Goal: Task Accomplishment & Management: Use online tool/utility

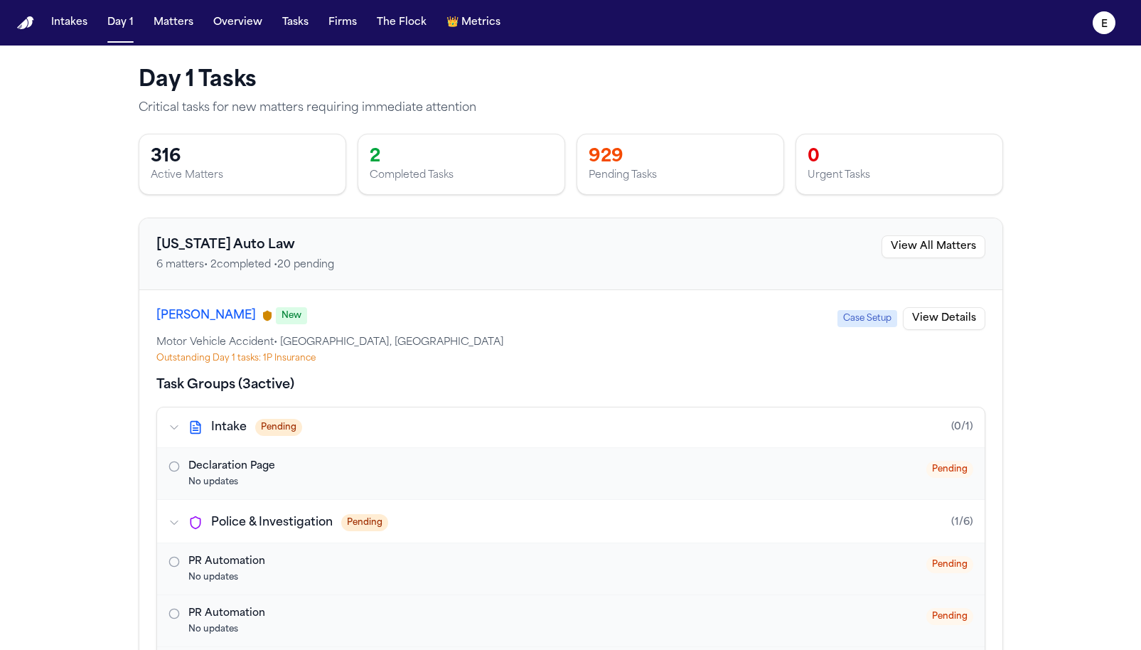
scroll to position [220, 0]
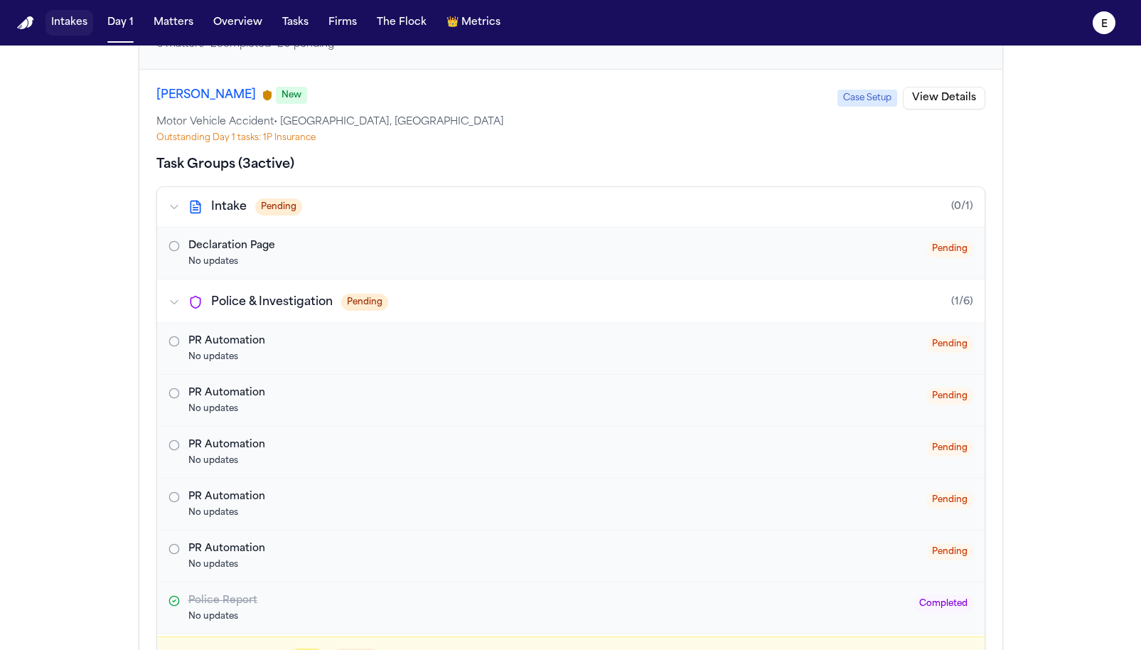
click at [71, 28] on button "Intakes" at bounding box center [70, 23] width 48 height 26
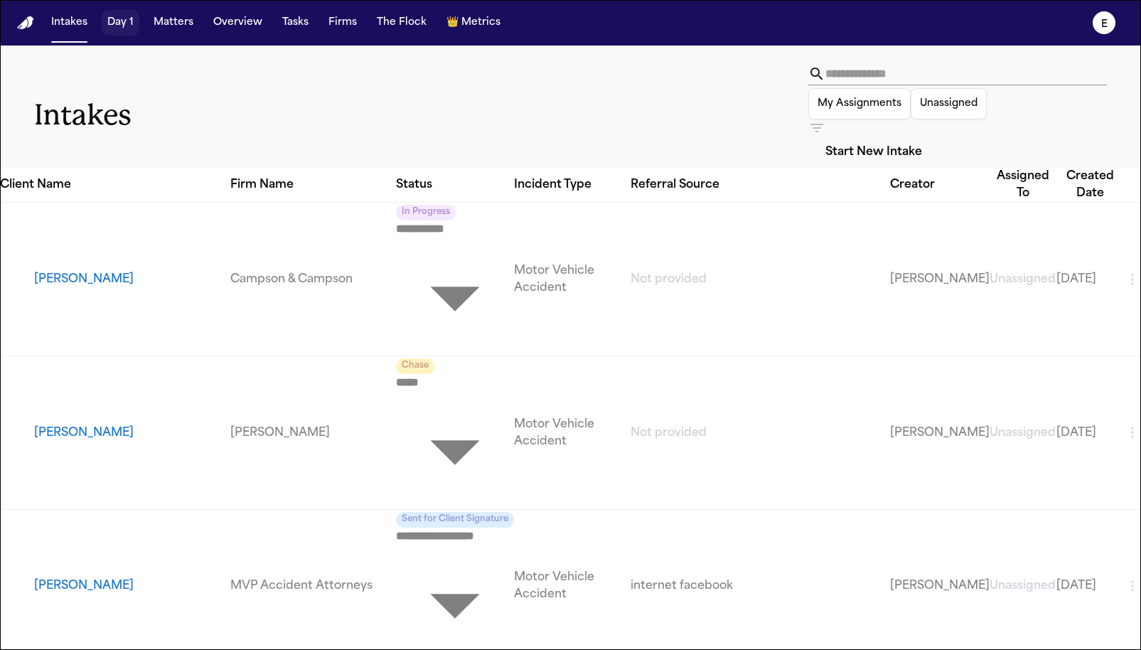
click at [120, 28] on button "Day 1" at bounding box center [121, 23] width 38 height 26
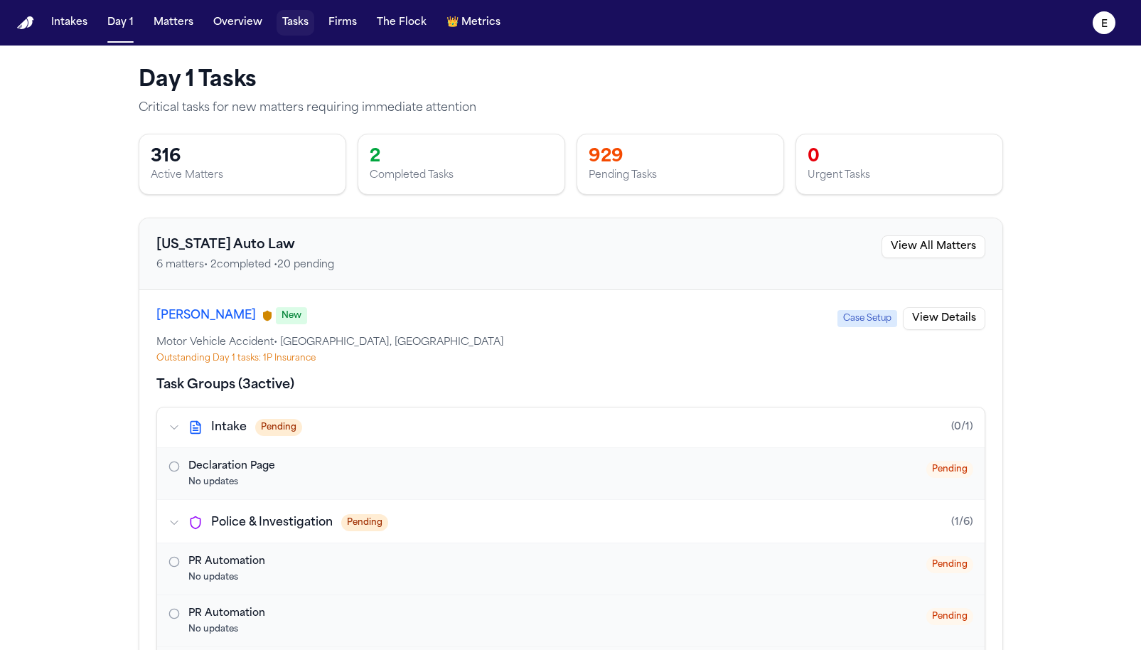
click at [286, 22] on button "Tasks" at bounding box center [296, 23] width 38 height 26
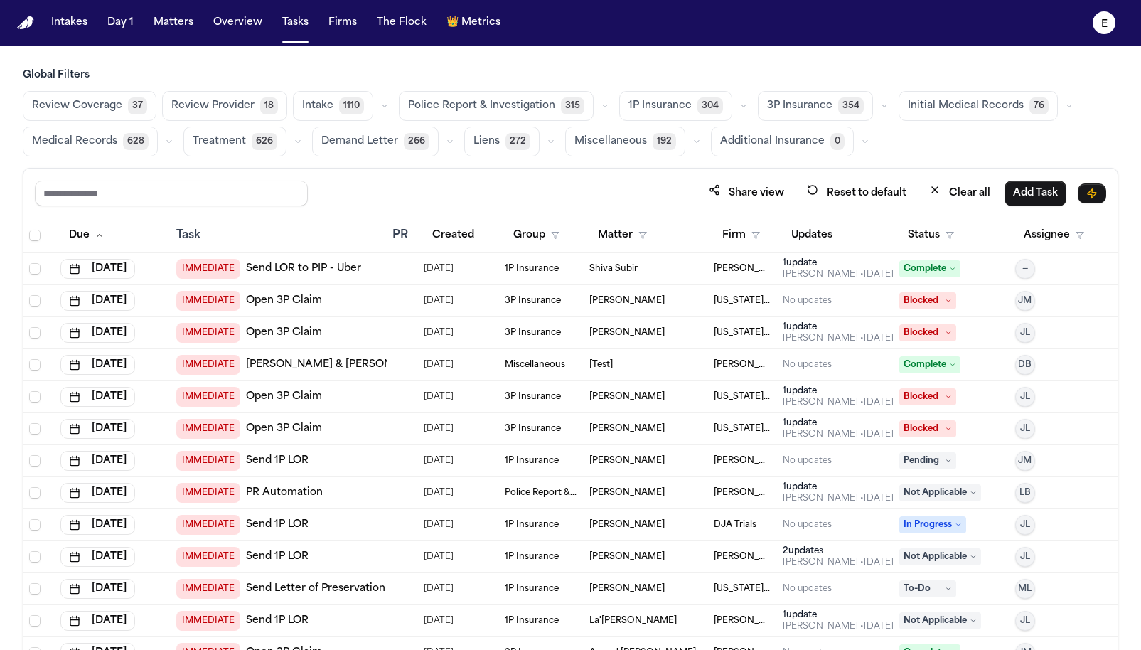
click at [648, 105] on span "1P Insurance" at bounding box center [660, 106] width 63 height 14
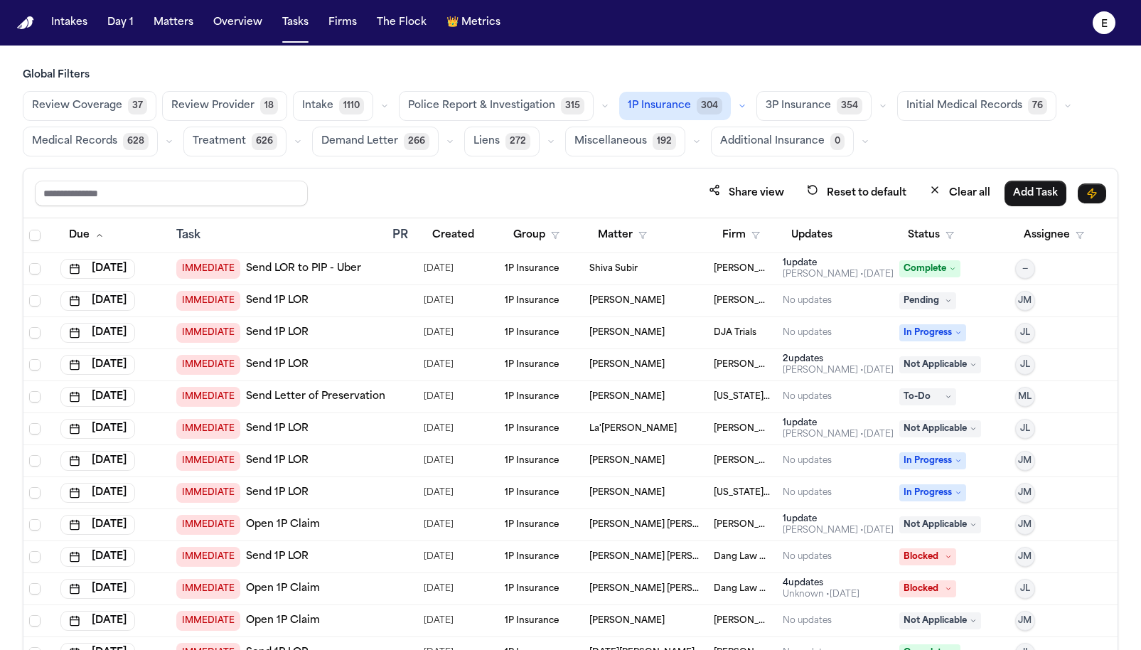
click at [738, 105] on icon "button" at bounding box center [742, 106] width 9 height 9
click at [695, 137] on button "Open Claim 22" at bounding box center [690, 141] width 141 height 28
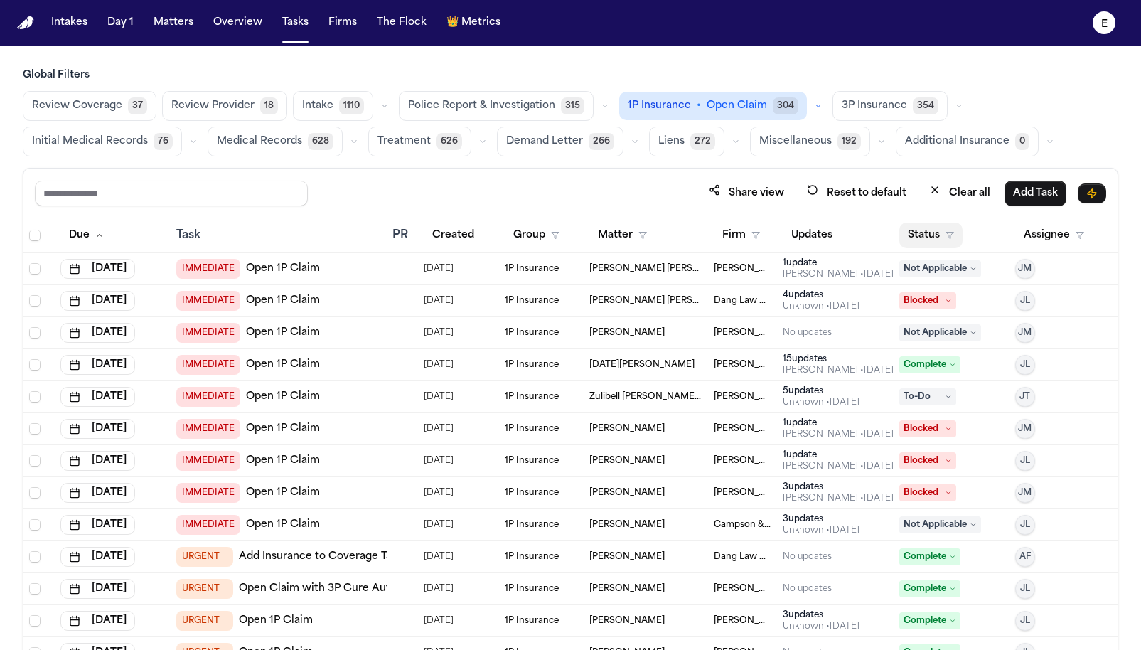
click at [949, 233] on icon "button" at bounding box center [950, 235] width 9 height 9
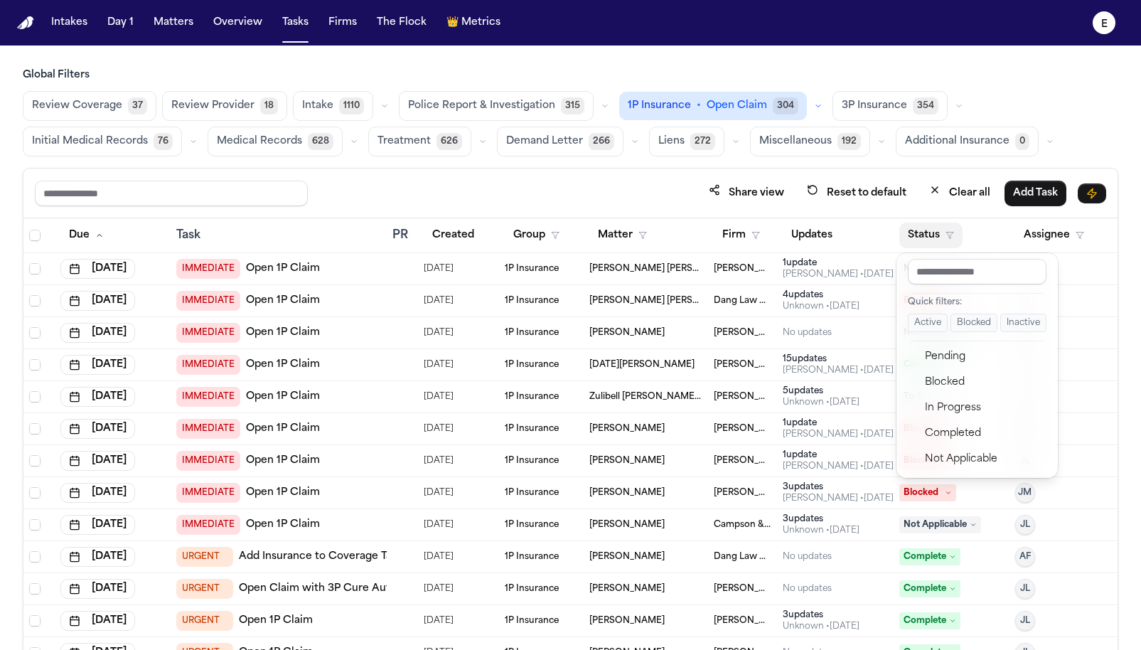
click at [934, 329] on button "Active" at bounding box center [928, 323] width 40 height 18
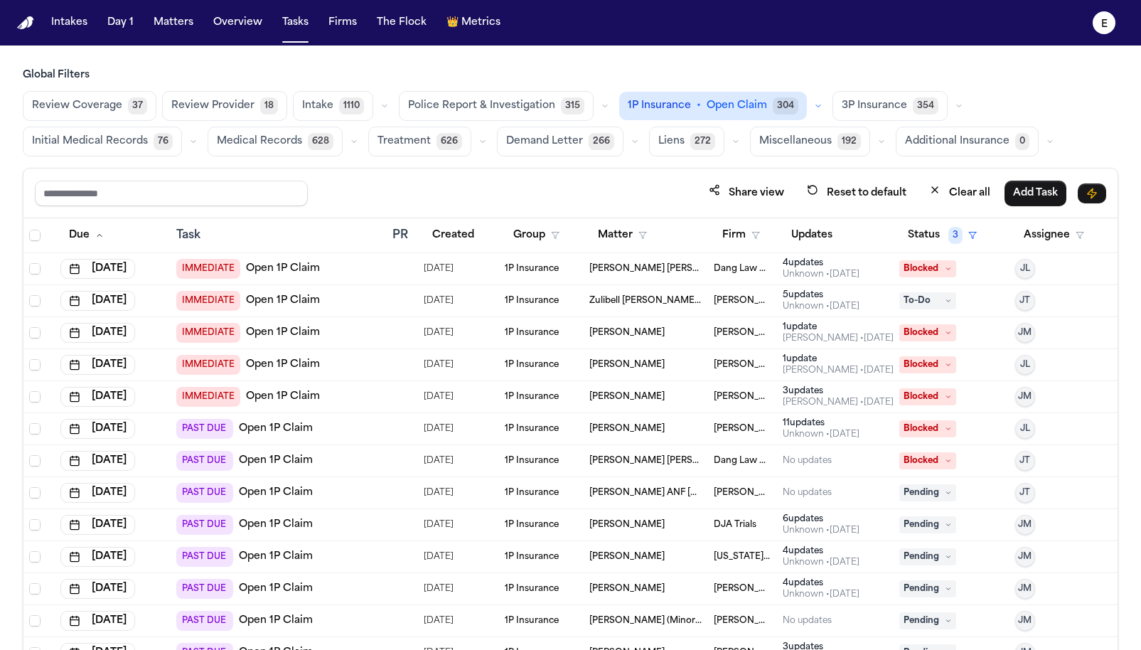
click at [351, 267] on div "IMMEDIATE Open 1P Claim" at bounding box center [278, 269] width 205 height 20
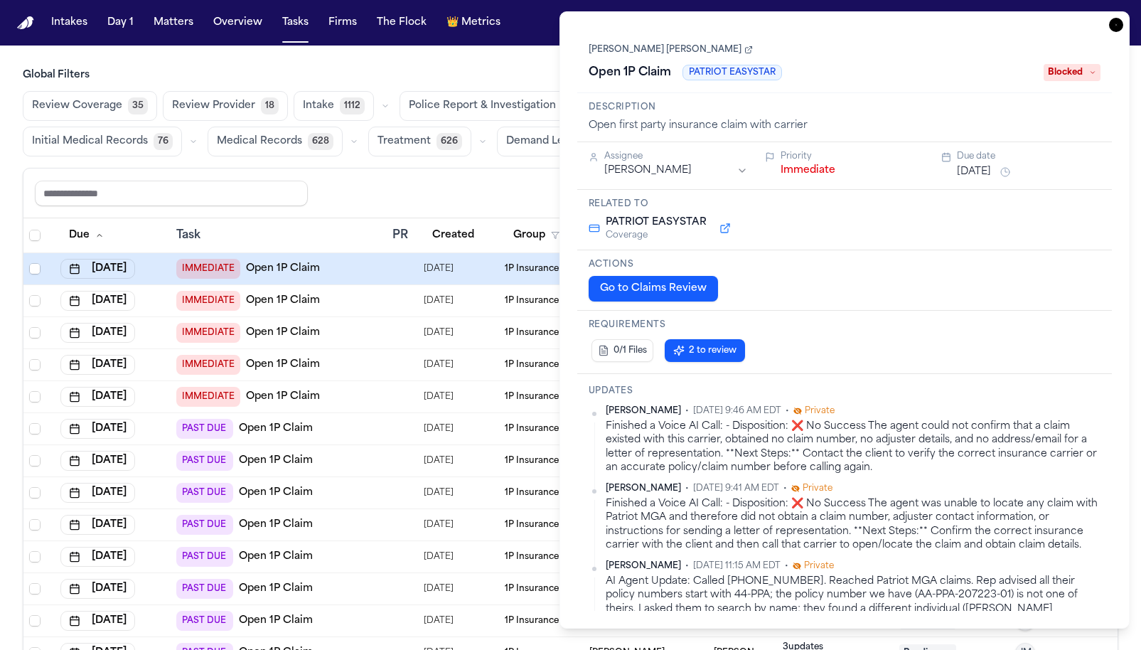
click at [978, 412] on div "[PERSON_NAME] Caller • [DATE] 9:46 AM EDT • Private" at bounding box center [854, 410] width 496 height 11
click at [1119, 26] on icon "button" at bounding box center [1116, 25] width 14 height 14
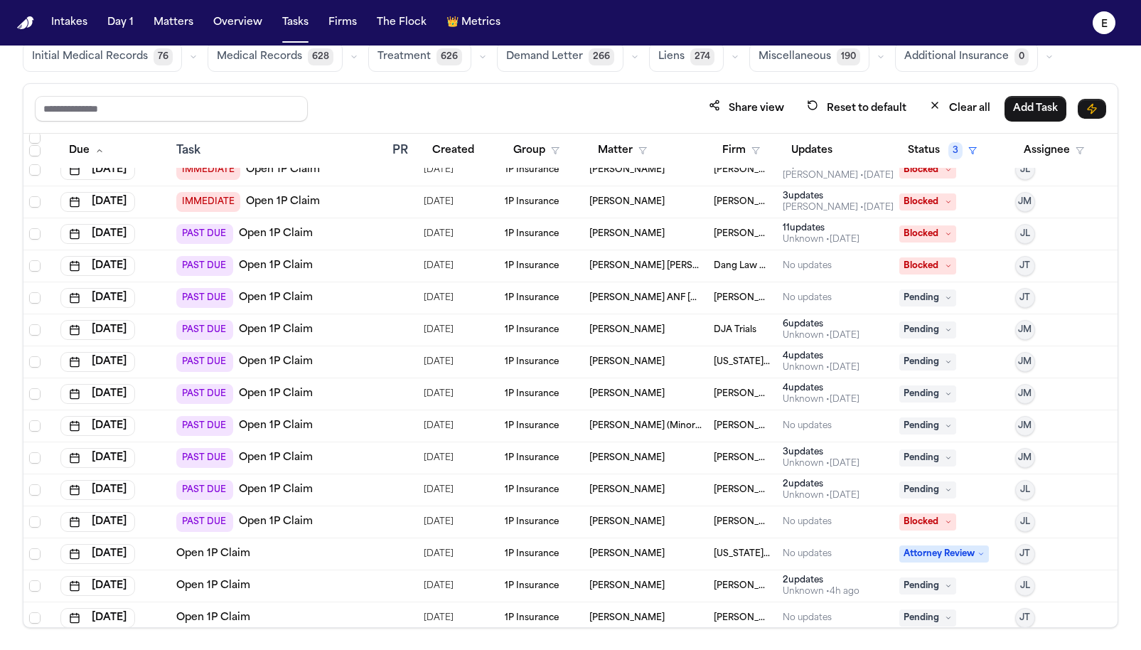
scroll to position [110, 0]
